Goal: Information Seeking & Learning: Find specific fact

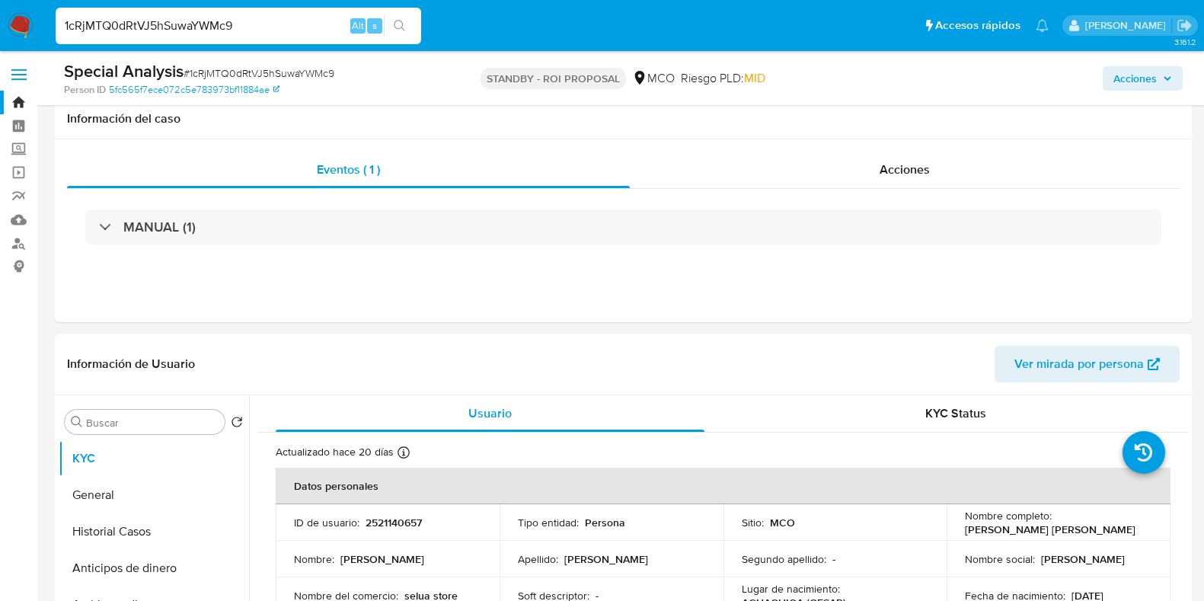
select select "10"
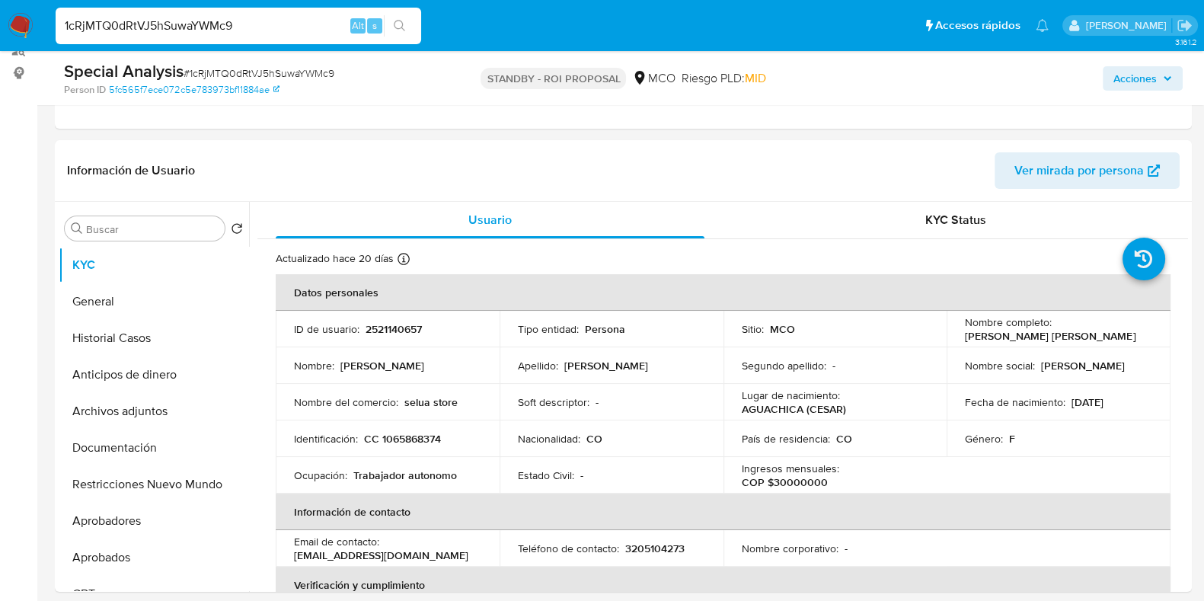
drag, startPoint x: 0, startPoint y: 0, endPoint x: 243, endPoint y: 27, distance: 244.3
click at [243, 27] on input "1cRjMTQ0dRtVJ5hSuwaYWMc9" at bounding box center [238, 26] width 365 height 20
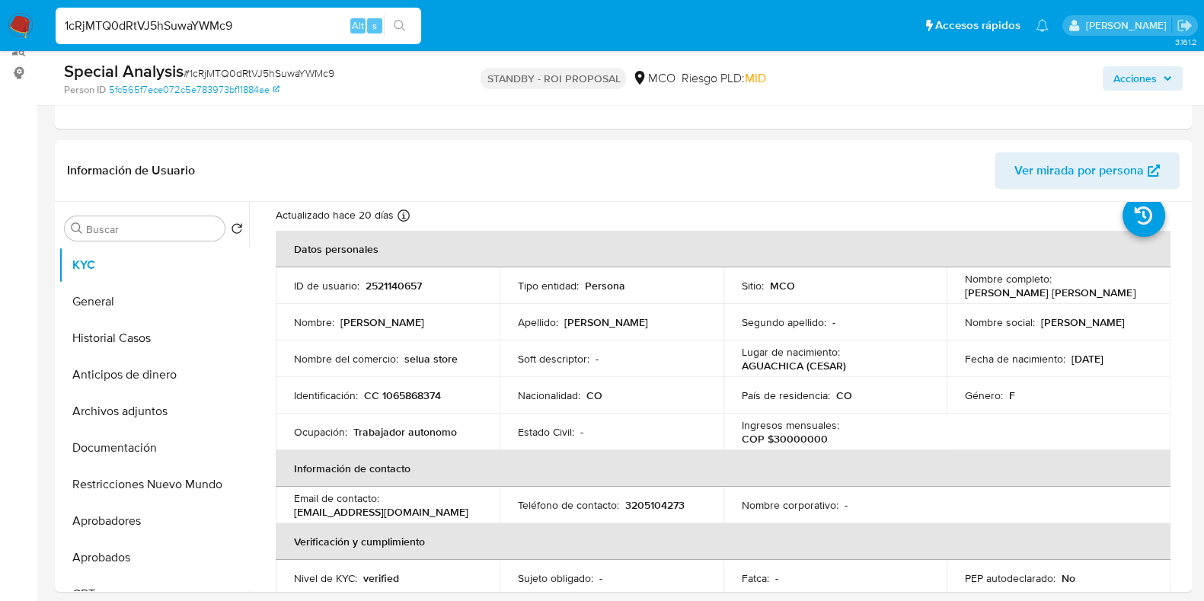
click at [243, 27] on input "1cRjMTQ0dRtVJ5hSuwaYWMc9" at bounding box center [238, 26] width 365 height 20
click at [242, 27] on input "1cRjMTQ0dRtVJ5hSuwaYWMc9" at bounding box center [238, 26] width 365 height 20
type input "Olkez66koDMezgfhdVJpJhFW"
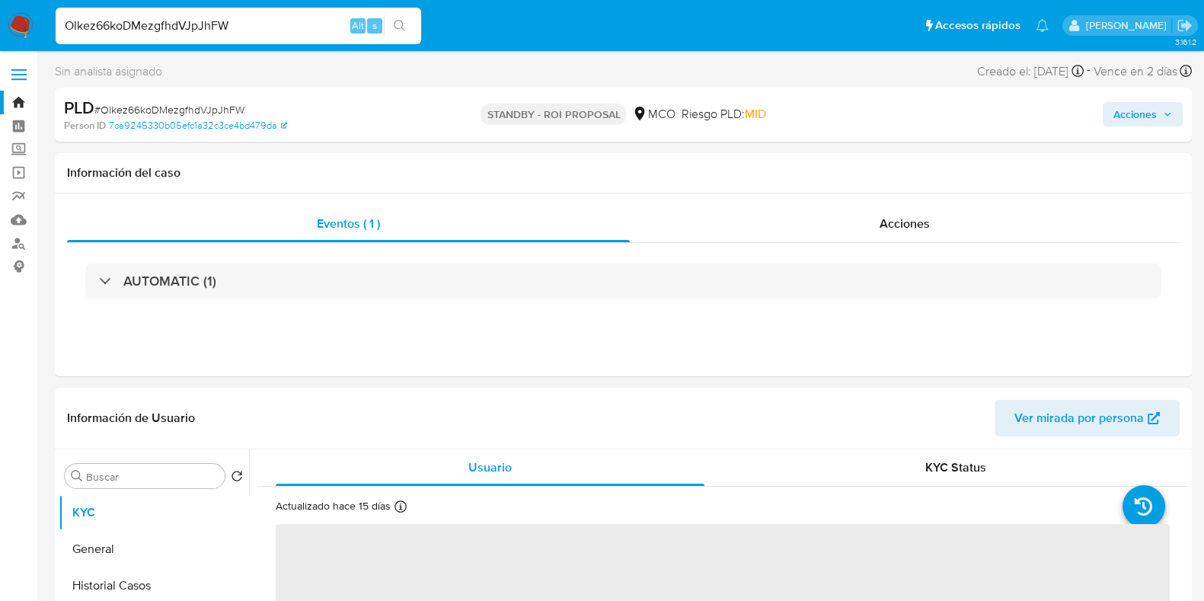
select select "10"
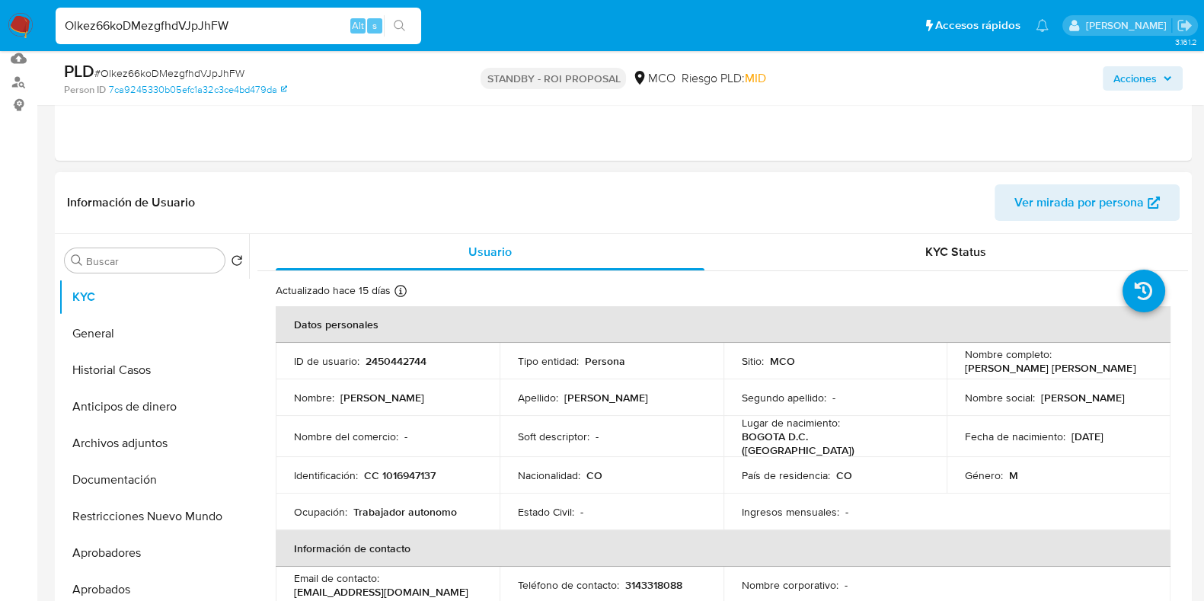
scroll to position [159, 0]
click at [407, 470] on p "CC 1016947137" at bounding box center [400, 477] width 72 height 14
copy p "1016947137"
click at [205, 24] on input "Olkez66koDMezgfhdVJpJhFW" at bounding box center [238, 26] width 365 height 20
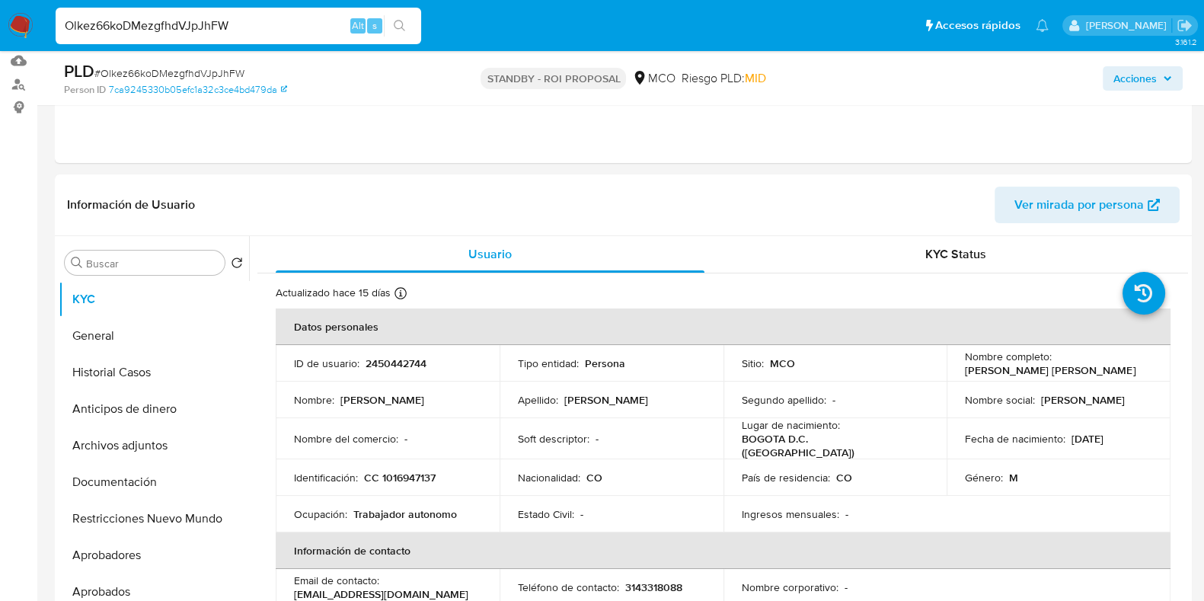
click at [206, 24] on input "Olkez66koDMezgfhdVJpJhFW" at bounding box center [238, 26] width 365 height 20
click at [208, 23] on input "Olkez66koDMezgfhdVJpJhFW" at bounding box center [238, 26] width 365 height 20
paste input "Olkez66koDMezgfhdVJpJhFW"
type input "Olkez66koDMezgfhdVJpJhFW"
click at [1038, 371] on p "[PERSON_NAME] [PERSON_NAME]" at bounding box center [1050, 370] width 171 height 14
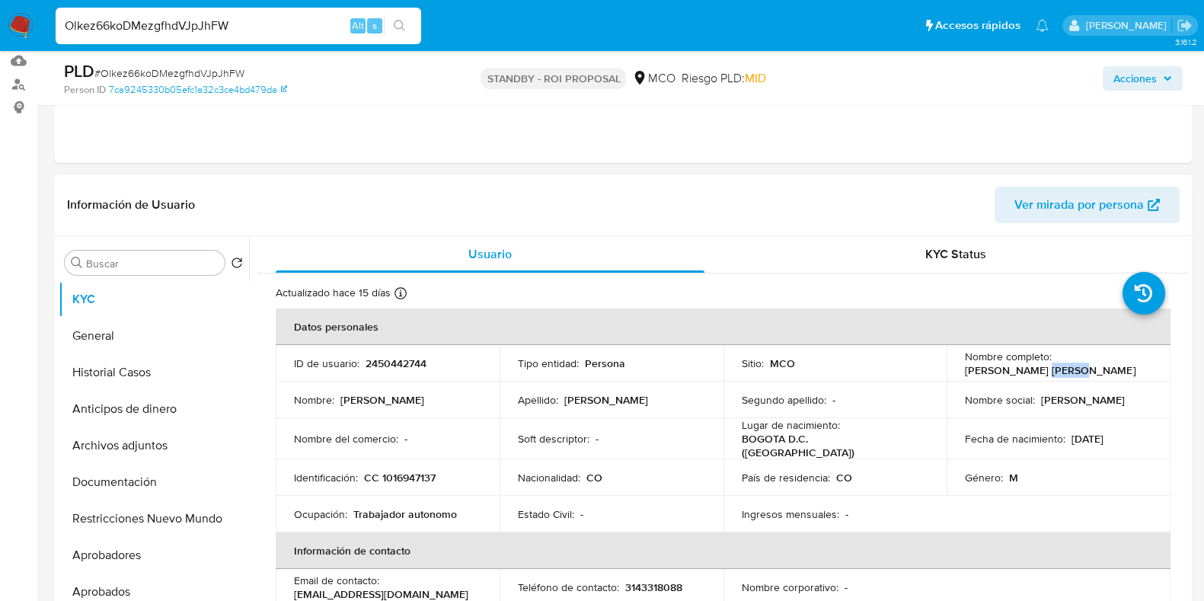
click at [1038, 371] on p "[PERSON_NAME] [PERSON_NAME]" at bounding box center [1050, 370] width 171 height 14
